Goal: Transaction & Acquisition: Purchase product/service

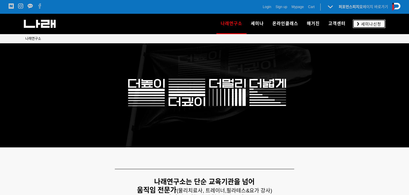
click at [368, 22] on span "세미나신청" at bounding box center [370, 24] width 22 height 6
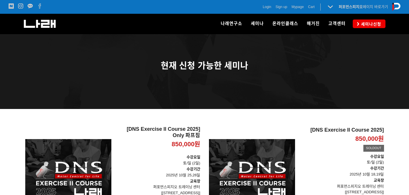
scroll to position [13, 0]
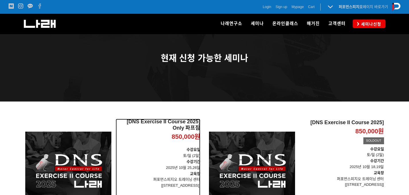
click at [185, 127] on h2 "[DNS Exercise II Course 2025] Only 파프짐" at bounding box center [158, 125] width 85 height 12
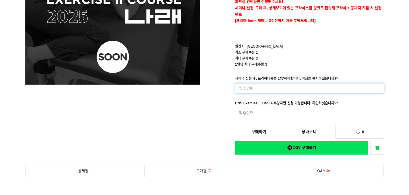
click at [271, 90] on input at bounding box center [309, 88] width 149 height 10
type input "네"
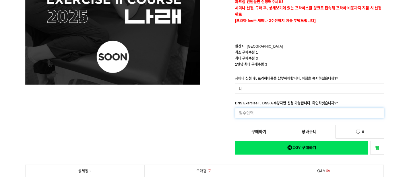
click at [263, 113] on input at bounding box center [309, 113] width 149 height 10
type input "네"
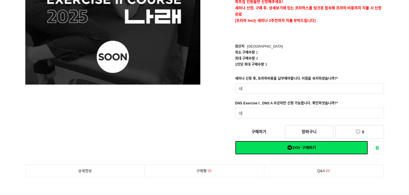
click at [301, 148] on div "[DNS Exercise II Course 2025] Only 파프짐 850,000원 수강요일 토/일 (2일) 수강기간 2025년 10월 25…" at bounding box center [296, 32] width 175 height 245
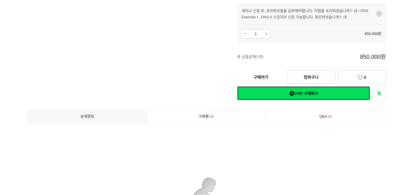
scroll to position [194, 0]
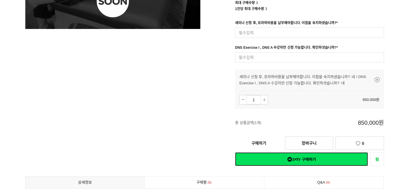
click at [281, 160] on link "네이버페이 구매하기" at bounding box center [301, 159] width 133 height 14
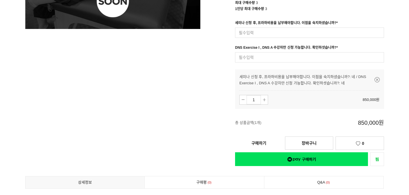
click at [260, 140] on link "구매하기" at bounding box center [259, 143] width 48 height 13
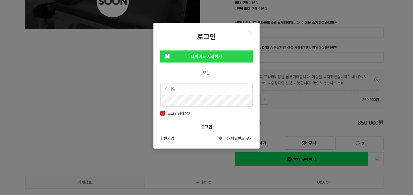
click at [218, 54] on link "네이버로 시작하기" at bounding box center [206, 56] width 92 height 12
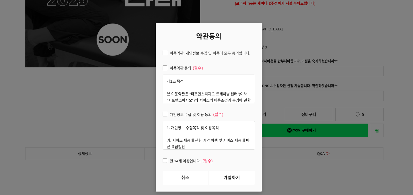
click at [166, 53] on span "이용약관, 개인정보 수집 및 이용에 모두 동의합니다." at bounding box center [207, 53] width 88 height 6
click at [161, 53] on input "이용약관, 개인정보 수집 및 이용에 모두 동의합니다." at bounding box center [159, 52] width 4 height 4
checkbox input "true"
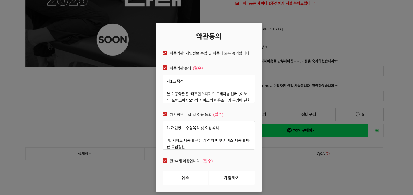
checkbox input "true"
click at [232, 184] on link "가입하기" at bounding box center [232, 178] width 46 height 14
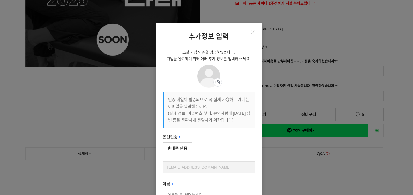
scroll to position [11, 0]
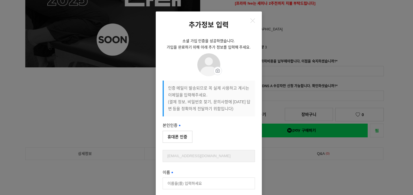
click at [184, 139] on button "휴대폰 인증" at bounding box center [178, 137] width 30 height 12
type input "설동식"
type input "01092245794"
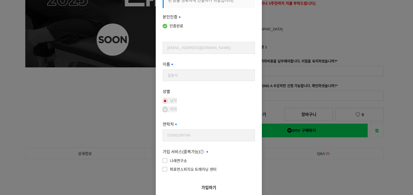
scroll to position [149, 0]
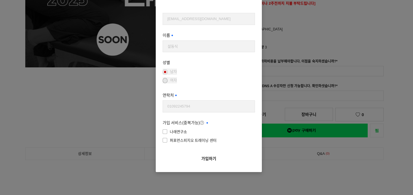
click at [164, 133] on span "나래연구소" at bounding box center [175, 132] width 24 height 6
click at [164, 133] on input"] "나래연구소" at bounding box center [203, 131] width 92 height 4
checkbox input"] "true"
click at [163, 138] on span "퍼포먼스피지오 트레이닝 센터" at bounding box center [190, 140] width 54 height 6
click at [163, 138] on input"] "퍼포먼스피지오 트레이닝 센터" at bounding box center [203, 140] width 92 height 4
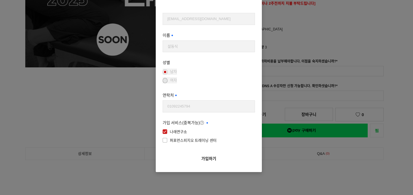
checkbox input"] "true"
click at [215, 159] on button "가입하기" at bounding box center [209, 158] width 92 height 13
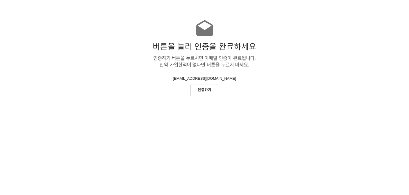
click at [203, 91] on link "인증하기" at bounding box center [204, 90] width 29 height 11
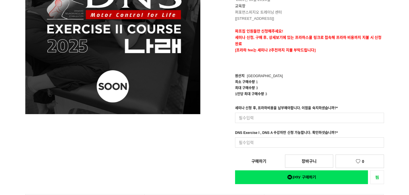
scroll to position [114, 0]
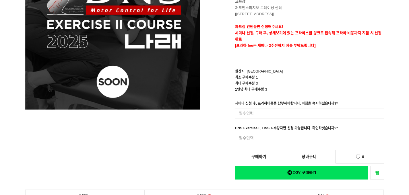
click at [258, 153] on link "구매하기" at bounding box center [259, 156] width 48 height 13
click at [266, 110] on input at bounding box center [309, 113] width 149 height 10
type input "네"
click at [256, 140] on input at bounding box center [309, 138] width 149 height 10
type input "네"
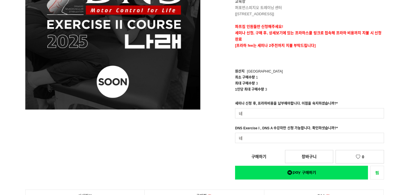
click at [257, 159] on div "[DNS Exercise II Course 2025] Only 파프짐 850,000원 수강요일 토/일 (2일) 수강기간 2025년 10월 25…" at bounding box center [296, 57] width 175 height 245
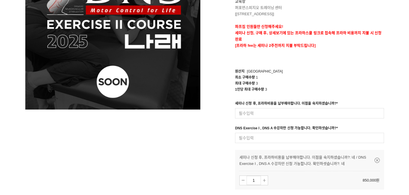
scroll to position [186, 0]
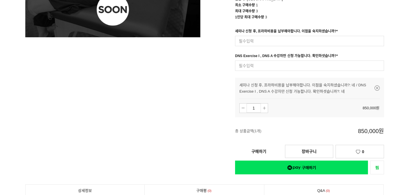
click at [269, 151] on link "구매하기" at bounding box center [259, 151] width 48 height 13
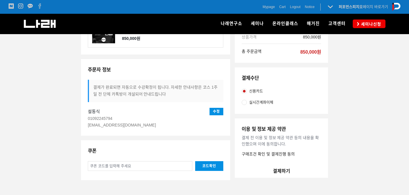
scroll to position [140, 0]
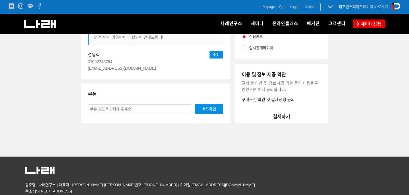
click at [277, 117] on button "결제하기" at bounding box center [281, 117] width 93 height 14
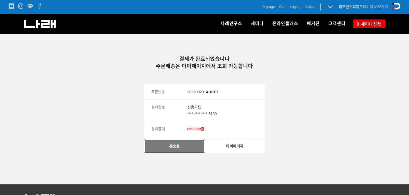
click at [186, 147] on link "홈으로" at bounding box center [174, 145] width 60 height 13
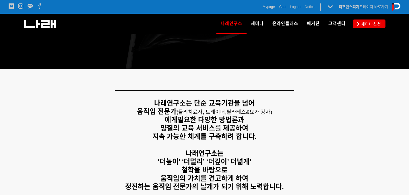
scroll to position [83, 0]
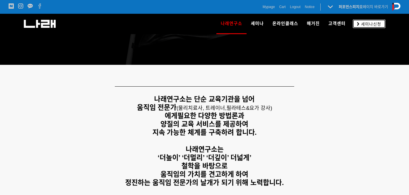
click at [362, 23] on span "세미나신청" at bounding box center [370, 24] width 22 height 6
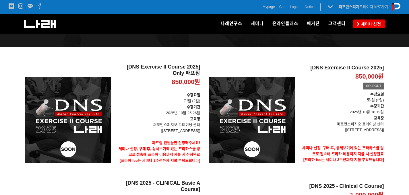
scroll to position [36, 0]
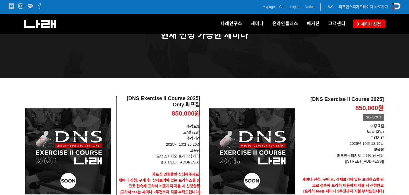
click at [144, 100] on h2 "[DNS Exercise II Course 2025] Only 파프짐" at bounding box center [158, 102] width 85 height 12
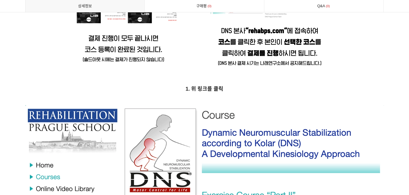
scroll to position [2399, 0]
